Goal: Task Accomplishment & Management: Manage account settings

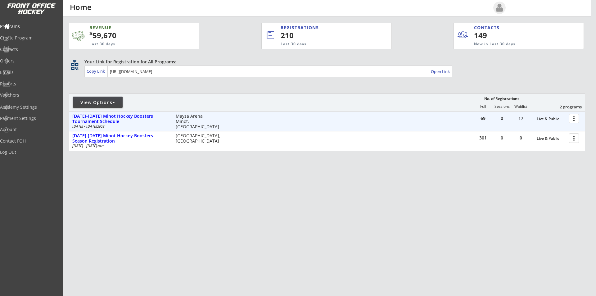
click at [574, 120] on div at bounding box center [574, 118] width 11 height 11
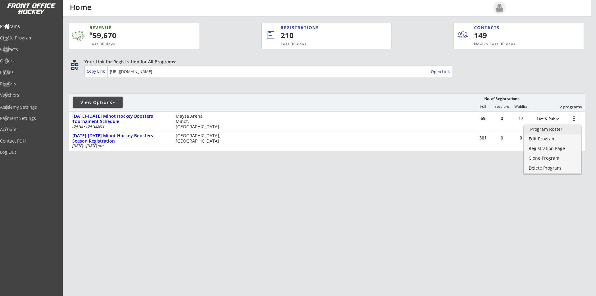
click at [557, 130] on div "Program Roster" at bounding box center [552, 129] width 44 height 4
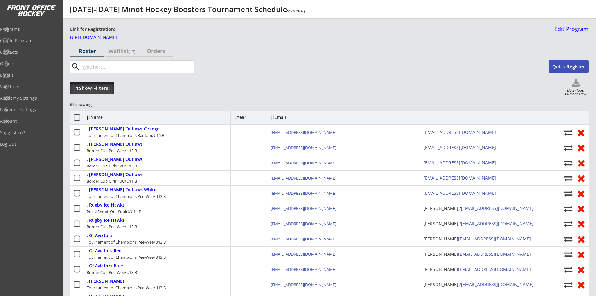
click at [98, 86] on div "Show Filters" at bounding box center [91, 88] width 43 height 6
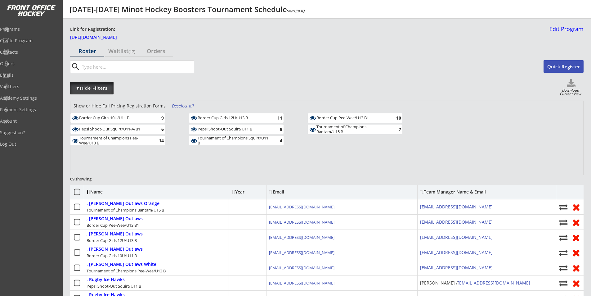
click at [99, 90] on div "Hide Filters" at bounding box center [91, 88] width 43 height 6
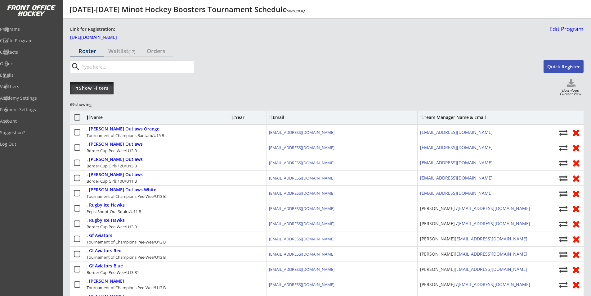
click at [101, 92] on div "Show Filters" at bounding box center [91, 88] width 43 height 12
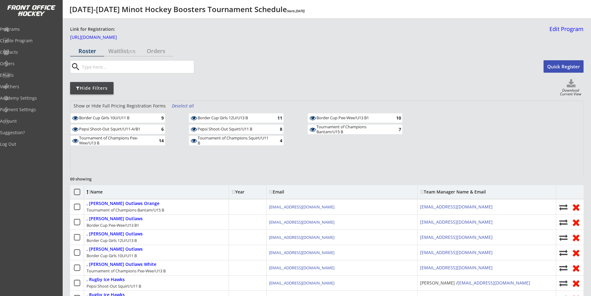
click at [177, 106] on div "Deselect all" at bounding box center [183, 106] width 23 height 6
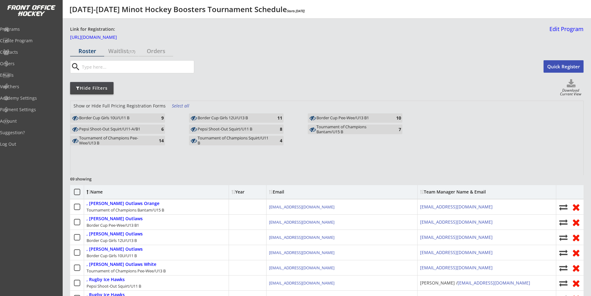
click at [230, 128] on div "Pepsi Shoot-Out Squirt/U11 B" at bounding box center [234, 129] width 72 height 5
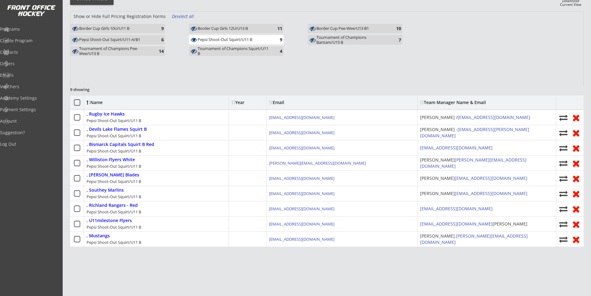
scroll to position [80, 0]
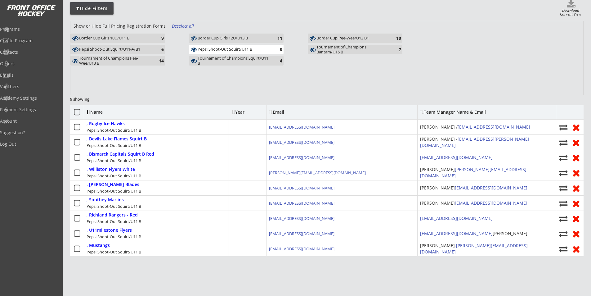
click at [217, 48] on div "Pepsi Shoot-Out Squirt/U11 B" at bounding box center [234, 49] width 72 height 5
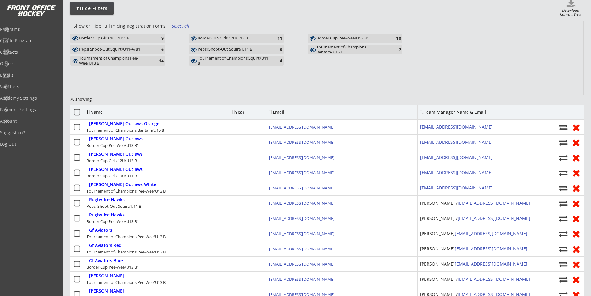
click at [217, 47] on div "Pepsi Shoot-Out Squirt/U11 B" at bounding box center [234, 49] width 72 height 5
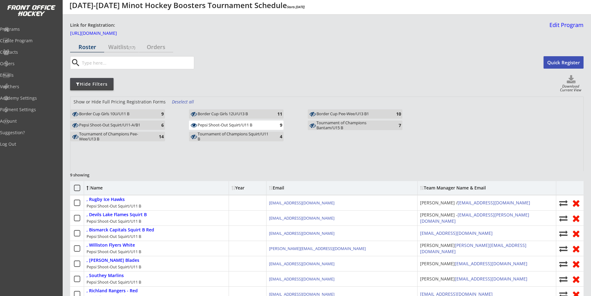
scroll to position [2, 0]
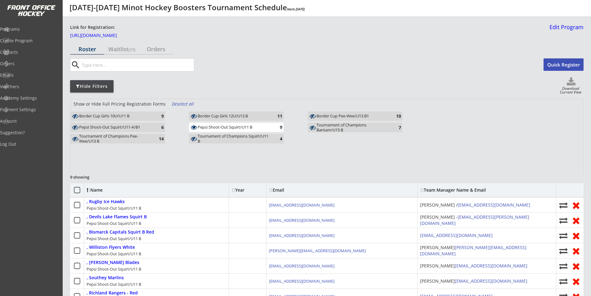
drag, startPoint x: 214, startPoint y: 126, endPoint x: 124, endPoint y: 127, distance: 89.7
click at [214, 126] on div "Pepsi Shoot-Out Squirt/U11 B" at bounding box center [234, 127] width 72 height 5
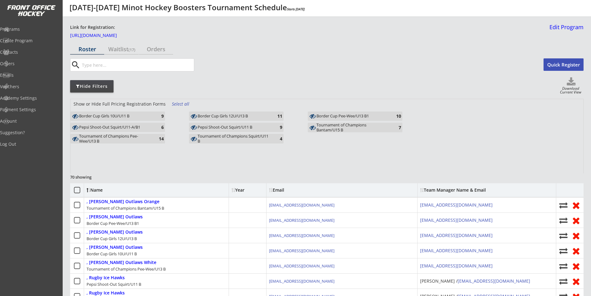
click at [112, 129] on div "Pepsi Shoot-Out Squirt/U11-A/B1" at bounding box center [115, 127] width 72 height 6
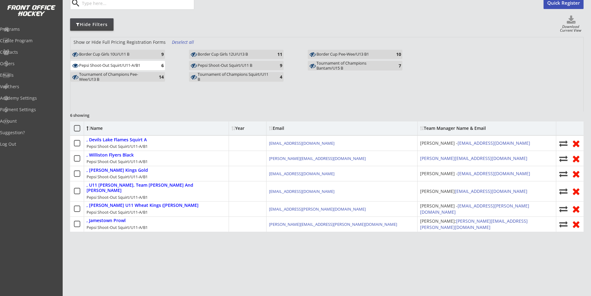
scroll to position [80, 0]
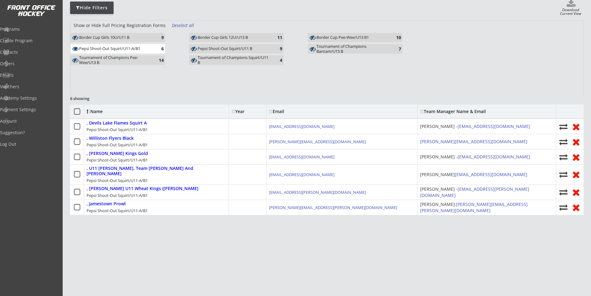
click at [130, 50] on div "Pepsi Shoot-Out Squirt/U11-A/B1" at bounding box center [115, 48] width 72 height 5
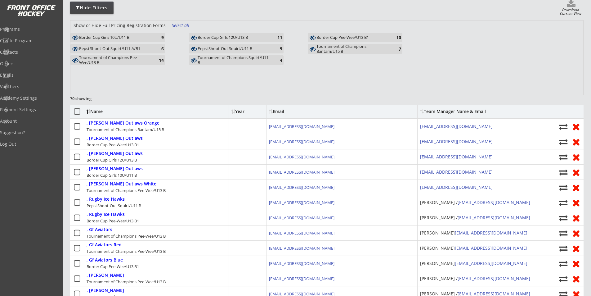
click at [234, 50] on div "Pepsi Shoot-Out Squirt/U11 B" at bounding box center [234, 48] width 72 height 5
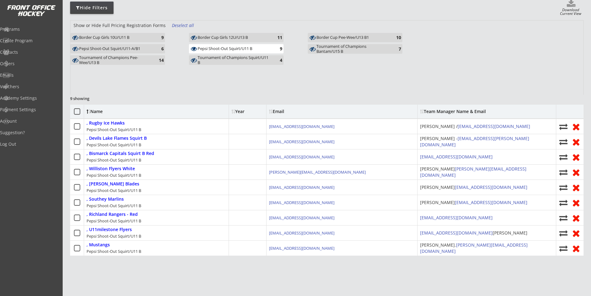
drag, startPoint x: 228, startPoint y: 47, endPoint x: 203, endPoint y: 62, distance: 28.9
click at [228, 47] on div "Pepsi Shoot-Out Squirt/U11 B" at bounding box center [234, 48] width 72 height 5
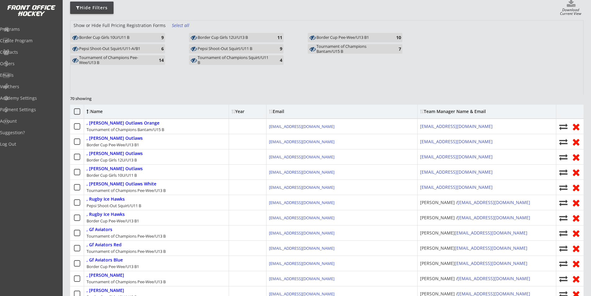
click at [332, 50] on div "Tournament of Champions Bantam/U15 B" at bounding box center [352, 49] width 72 height 10
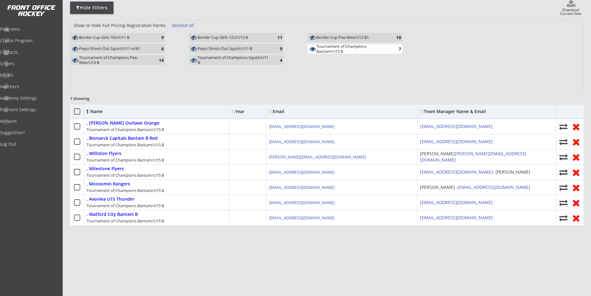
drag, startPoint x: 354, startPoint y: 48, endPoint x: 351, endPoint y: 49, distance: 3.2
click at [354, 48] on div "Tournament of Champions Bantam/U15 B" at bounding box center [352, 49] width 72 height 10
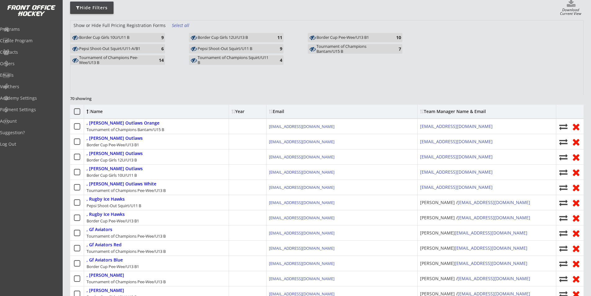
click at [356, 37] on div "Border Cup Pee-Wee/U13 B1" at bounding box center [352, 37] width 72 height 5
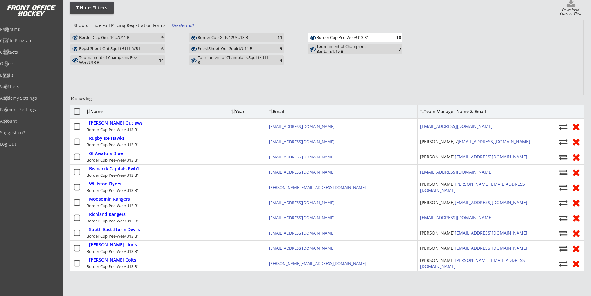
click at [346, 38] on div "Border Cup Pee-Wee/U13 B1" at bounding box center [352, 37] width 72 height 5
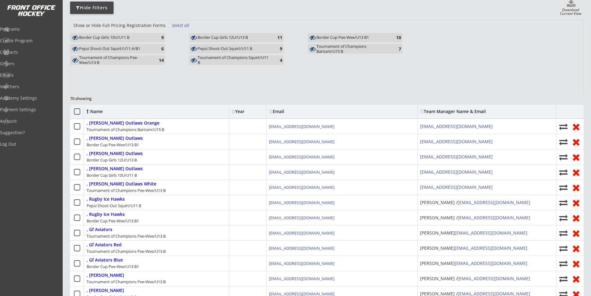
drag, startPoint x: 121, startPoint y: 58, endPoint x: 127, endPoint y: 60, distance: 6.4
click at [121, 58] on div "Tournament of Champions Pee-Wee/U13 B" at bounding box center [115, 60] width 72 height 10
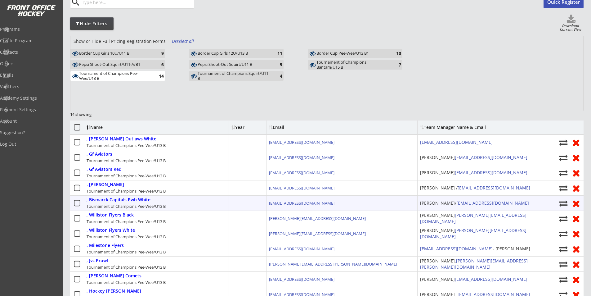
scroll to position [0, 0]
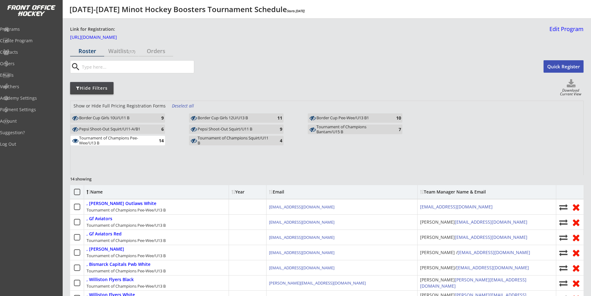
drag, startPoint x: 144, startPoint y: 141, endPoint x: 130, endPoint y: 143, distance: 14.1
click at [144, 141] on div "Tournament of Champions Pee-Wee/U13 B" at bounding box center [115, 141] width 72 height 10
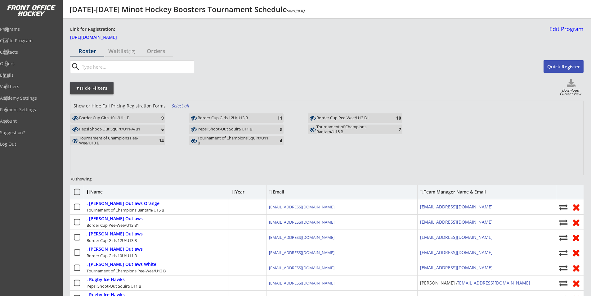
click at [130, 143] on div "Tournament of Champions Pee-Wee/U13 B" at bounding box center [115, 141] width 72 height 10
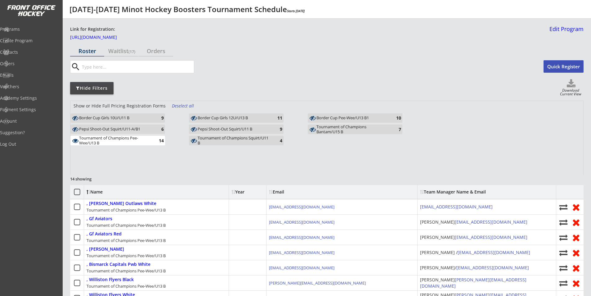
click at [110, 140] on div "Tournament of Champions Pee-Wee/U13 B" at bounding box center [115, 141] width 72 height 10
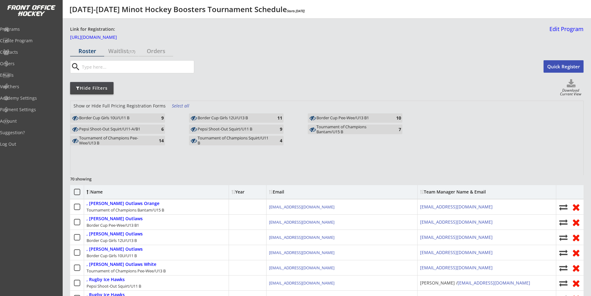
click at [236, 116] on div "Border Cup Girls 12U/U13 B" at bounding box center [234, 117] width 72 height 5
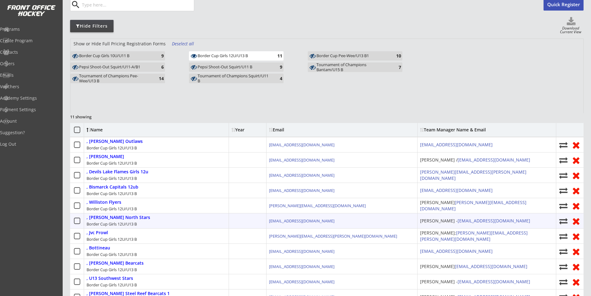
scroll to position [93, 0]
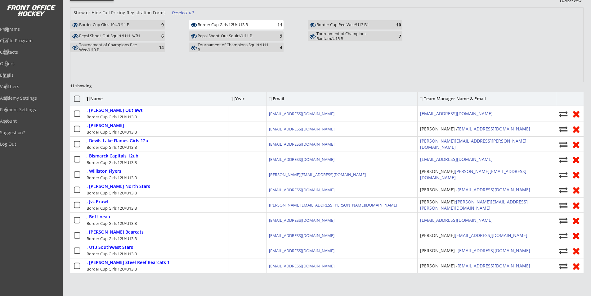
click at [247, 25] on div "Border Cup Girls 12U/U13 B" at bounding box center [234, 24] width 72 height 5
click at [133, 25] on div "Border Cup Girls 10U/U11 B" at bounding box center [115, 24] width 72 height 5
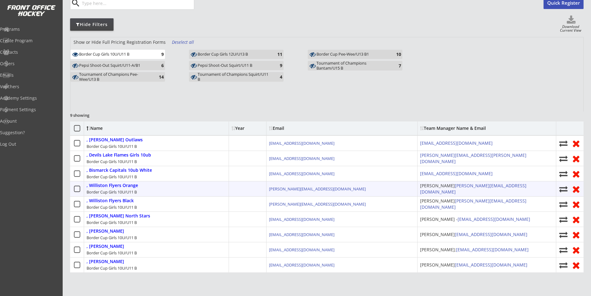
scroll to position [31, 0]
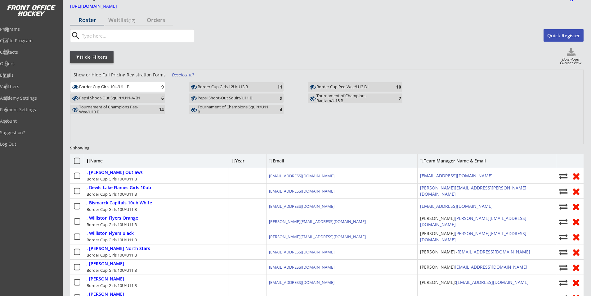
drag, startPoint x: 146, startPoint y: 87, endPoint x: 346, endPoint y: 99, distance: 199.8
click at [146, 87] on div "Border Cup Girls 10U/U11 B" at bounding box center [115, 86] width 72 height 5
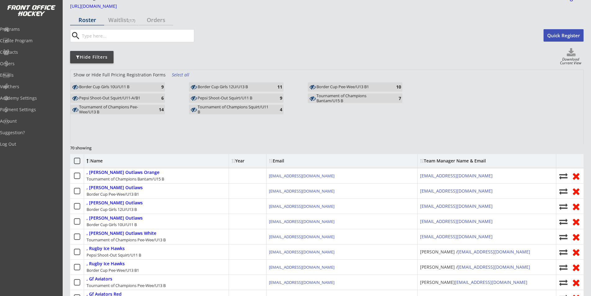
click at [228, 107] on div "Tournament of Champions Squirt/U11 B" at bounding box center [234, 110] width 72 height 10
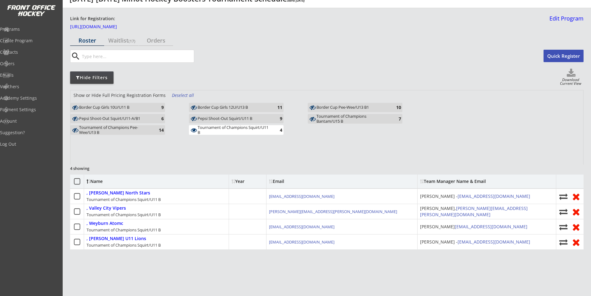
scroll to position [0, 0]
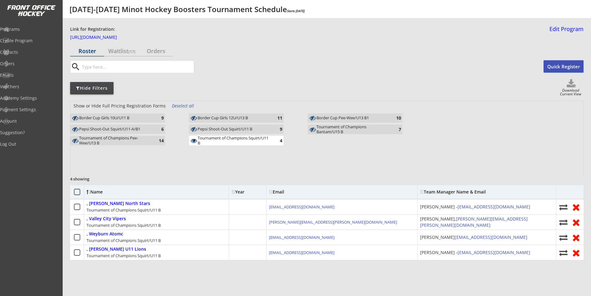
drag, startPoint x: 240, startPoint y: 137, endPoint x: 192, endPoint y: 38, distance: 110.7
click at [240, 137] on div "Tournament of Champions Squirt/U11 B" at bounding box center [234, 141] width 72 height 10
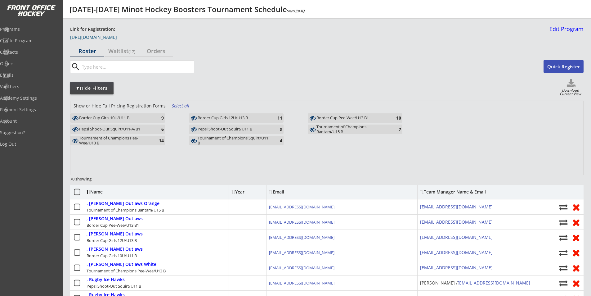
click at [132, 38] on link "https://frontofficehockey.com/program/1742412820987x537569710311735300" at bounding box center [101, 38] width 62 height 7
click at [30, 31] on div "Programs" at bounding box center [29, 29] width 59 height 4
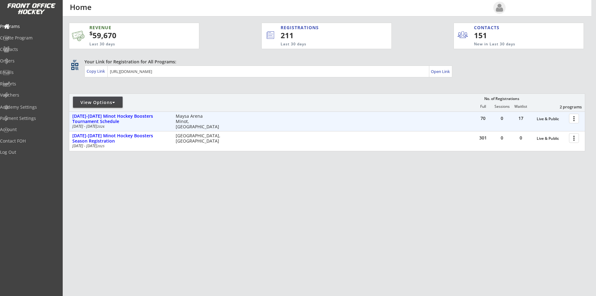
click at [575, 119] on div at bounding box center [574, 118] width 11 height 11
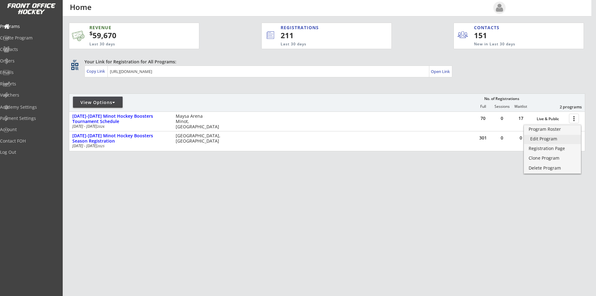
click at [556, 139] on div "Edit Program" at bounding box center [552, 139] width 44 height 4
